Goal: Information Seeking & Learning: Learn about a topic

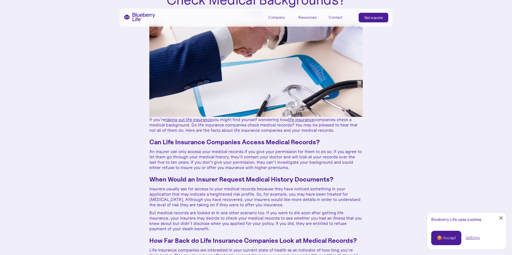
scroll to position [77, 0]
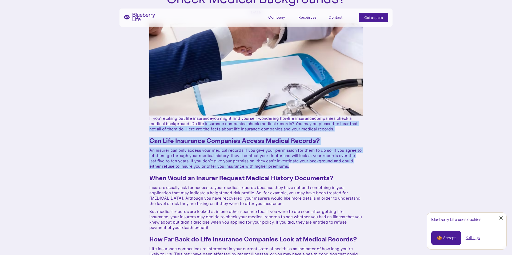
drag, startPoint x: 201, startPoint y: 124, endPoint x: 357, endPoint y: 167, distance: 162.0
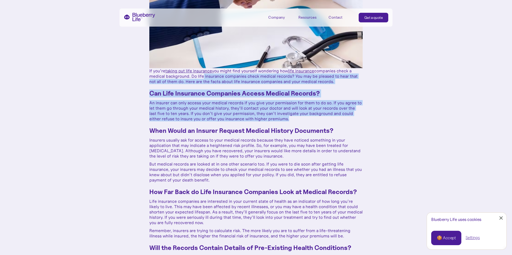
scroll to position [126, 0]
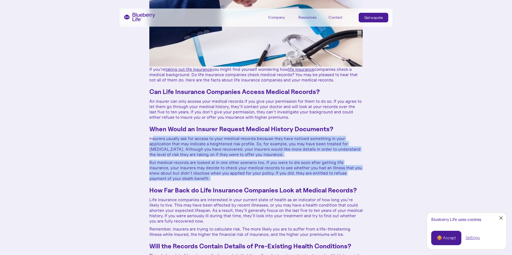
drag, startPoint x: 153, startPoint y: 138, endPoint x: 350, endPoint y: 182, distance: 201.9
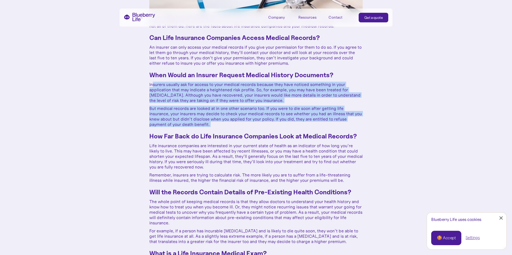
scroll to position [181, 0]
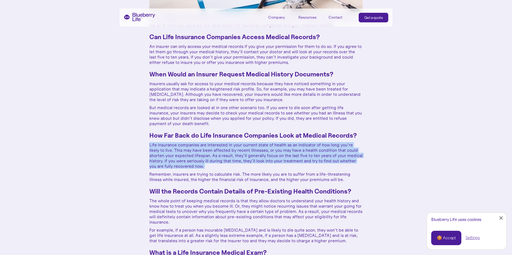
drag, startPoint x: 149, startPoint y: 144, endPoint x: 327, endPoint y: 170, distance: 180.1
click at [327, 170] on div "How Do Life Insurance Companies Check Medical Backgrounds? [DATE] If you’re tak…" at bounding box center [256, 204] width 512 height 771
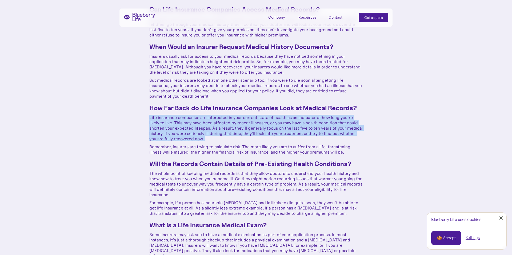
scroll to position [209, 0]
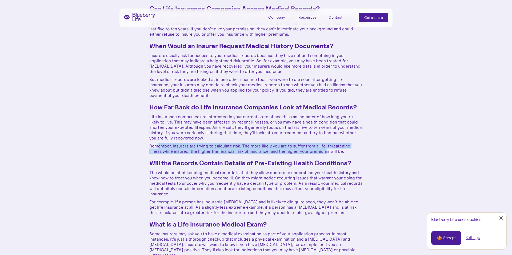
drag, startPoint x: 158, startPoint y: 146, endPoint x: 326, endPoint y: 152, distance: 168.6
click at [326, 152] on p "Remember, insurers are trying to calculate risk. The more likely you are to suf…" at bounding box center [255, 148] width 213 height 11
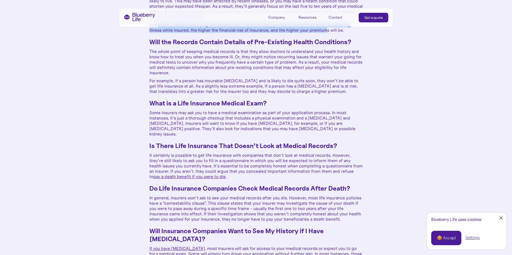
scroll to position [330, 0]
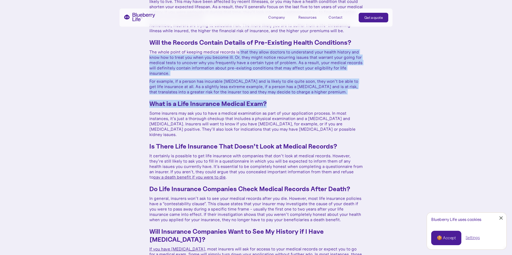
drag, startPoint x: 239, startPoint y: 50, endPoint x: 335, endPoint y: 105, distance: 110.4
click at [335, 105] on div "If you’re taking out life insurance you might find yourself wondering how life …" at bounding box center [255, 106] width 213 height 486
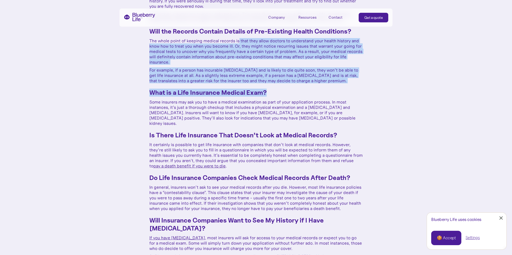
scroll to position [342, 0]
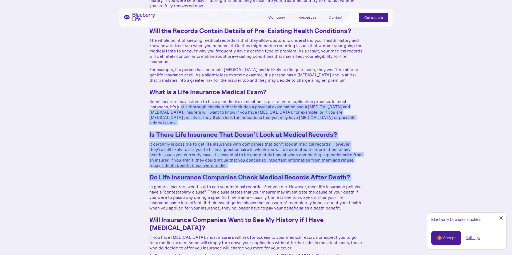
drag, startPoint x: 181, startPoint y: 108, endPoint x: 278, endPoint y: 176, distance: 118.7
click at [277, 176] on div "If you’re taking out life insurance you might find yourself wondering how life …" at bounding box center [255, 94] width 213 height 486
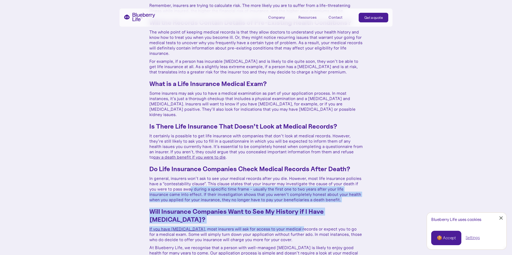
drag, startPoint x: 191, startPoint y: 183, endPoint x: 302, endPoint y: 223, distance: 117.9
click at [302, 224] on div "If you’re taking out life insurance you might find yourself wondering how life …" at bounding box center [255, 86] width 213 height 486
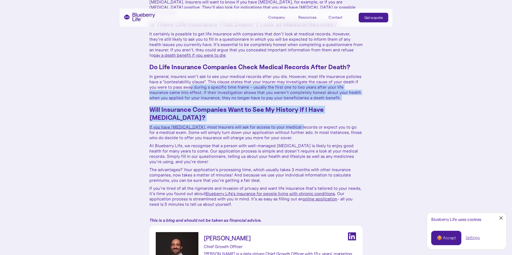
scroll to position [454, 0]
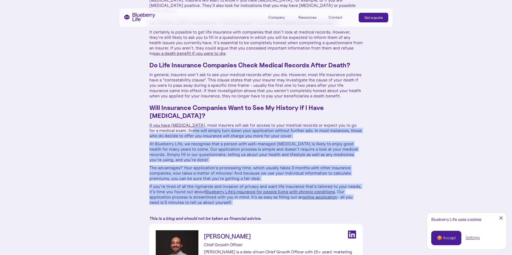
drag, startPoint x: 188, startPoint y: 125, endPoint x: 295, endPoint y: 202, distance: 131.7
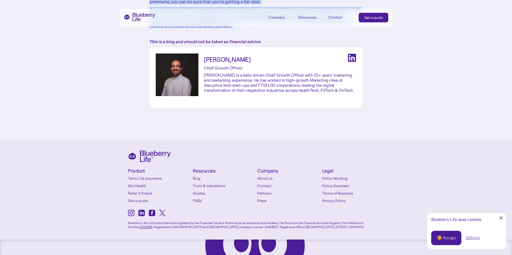
scroll to position [637, 0]
